Goal: Information Seeking & Learning: Learn about a topic

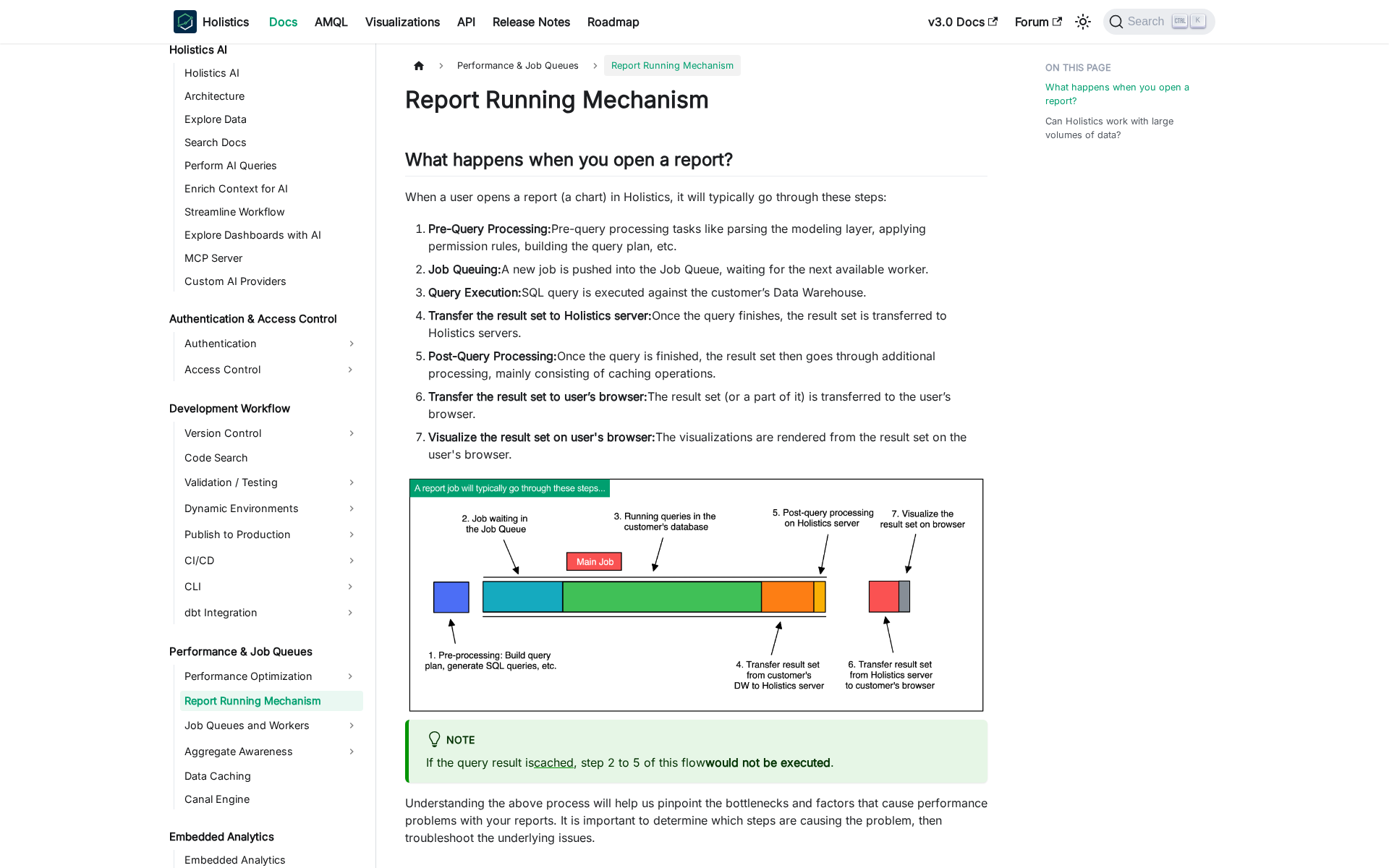
scroll to position [758, 0]
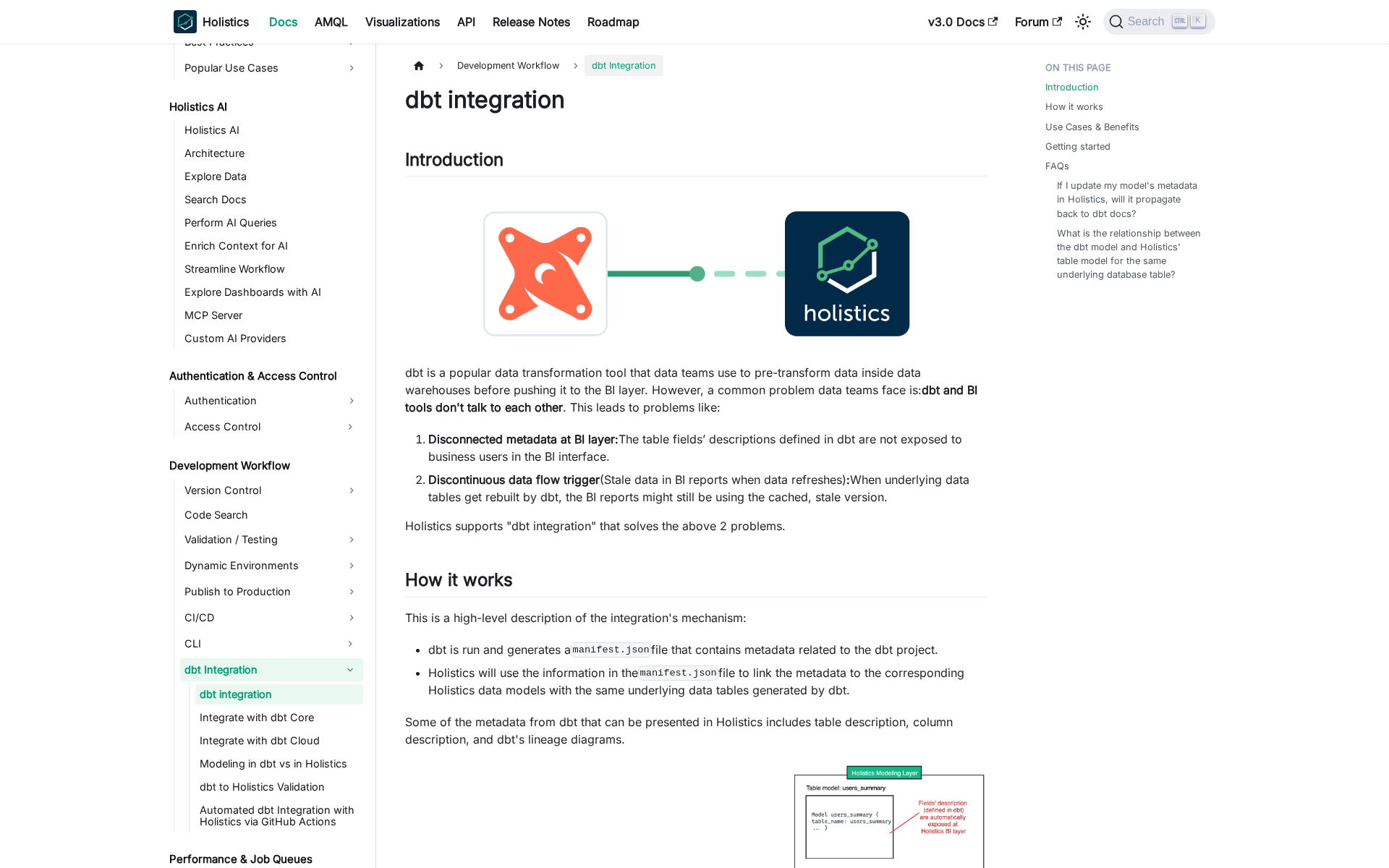
scroll to position [694, 0]
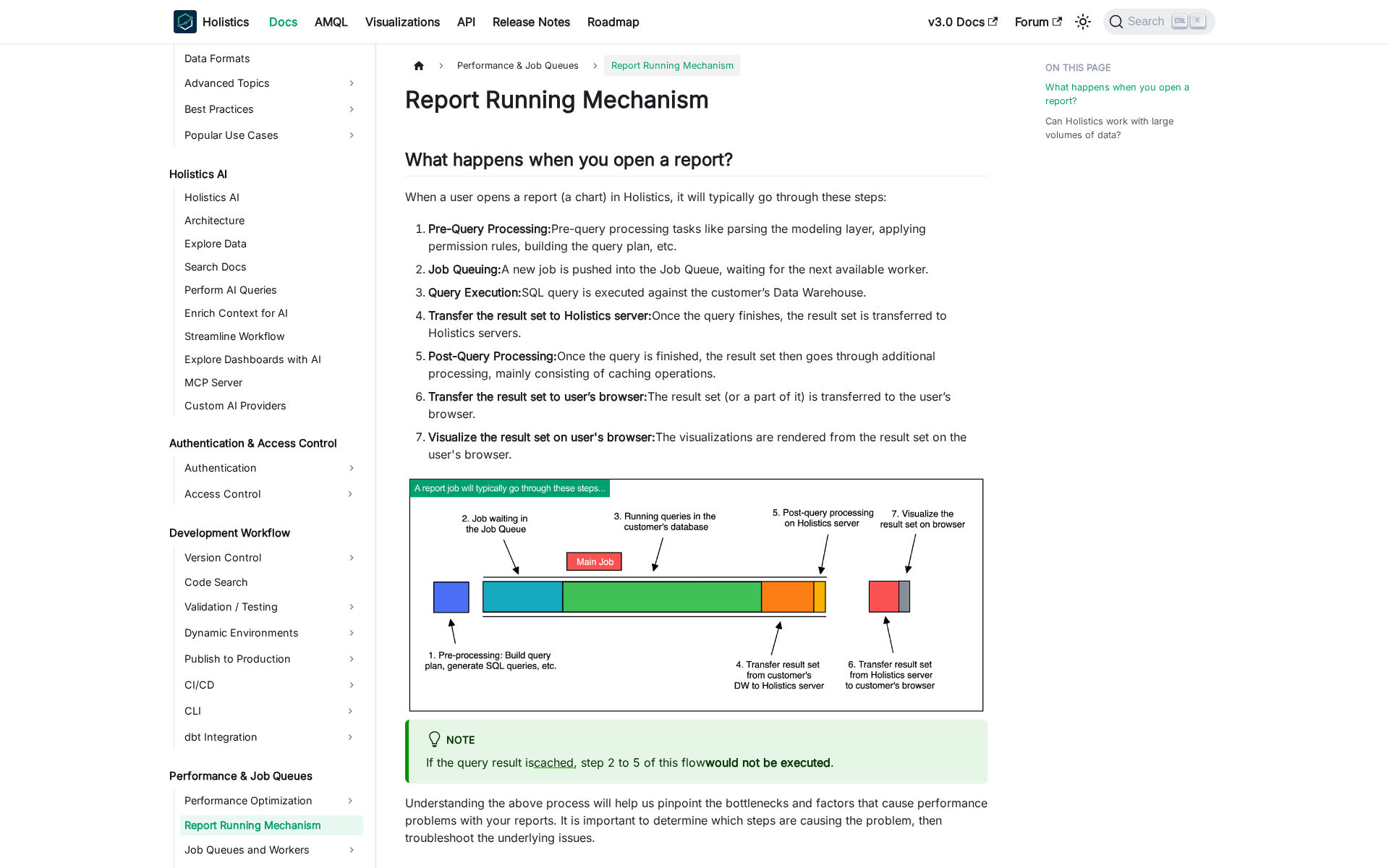
scroll to position [758, 0]
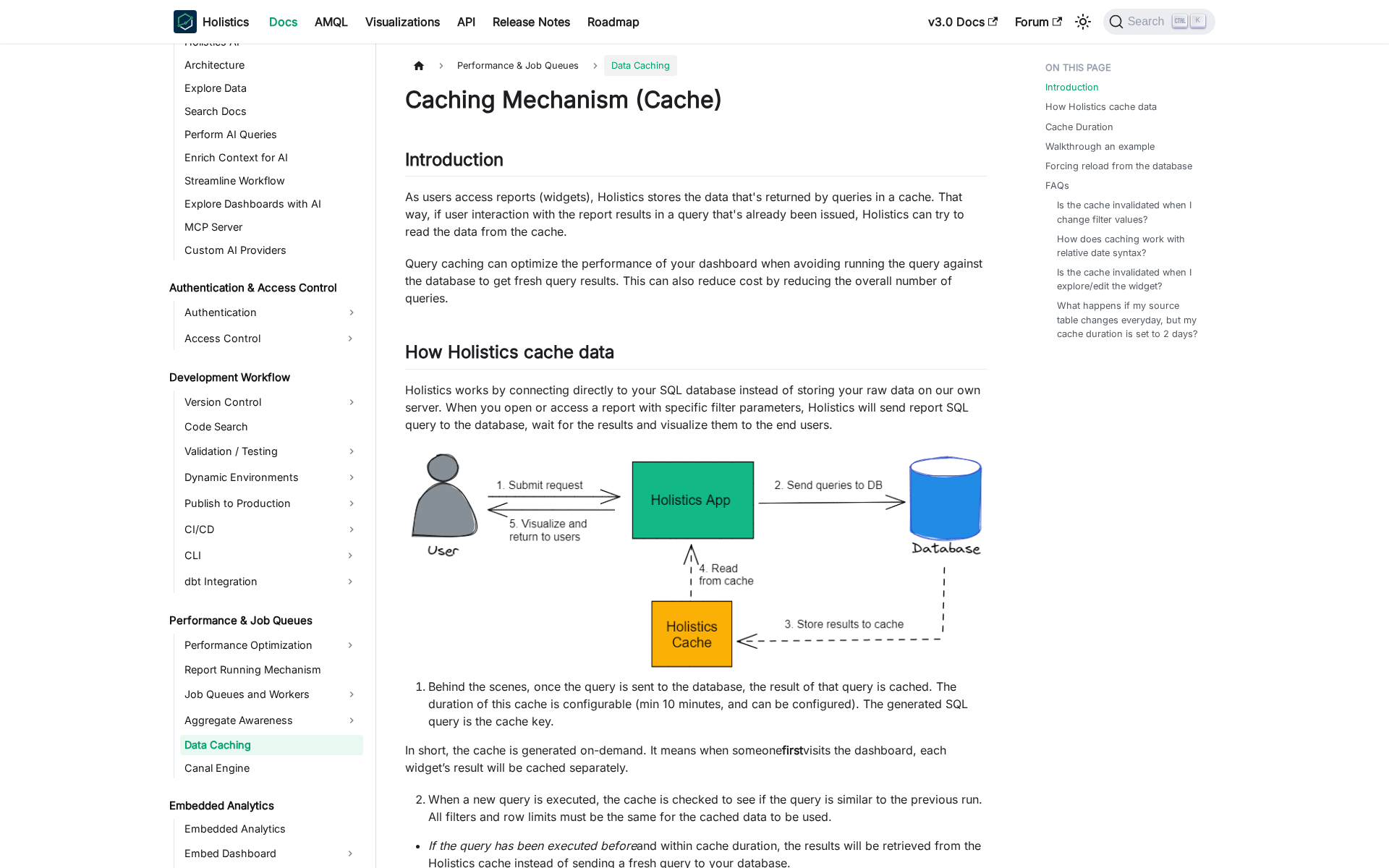
scroll to position [833, 0]
